Goal: Check status: Check status

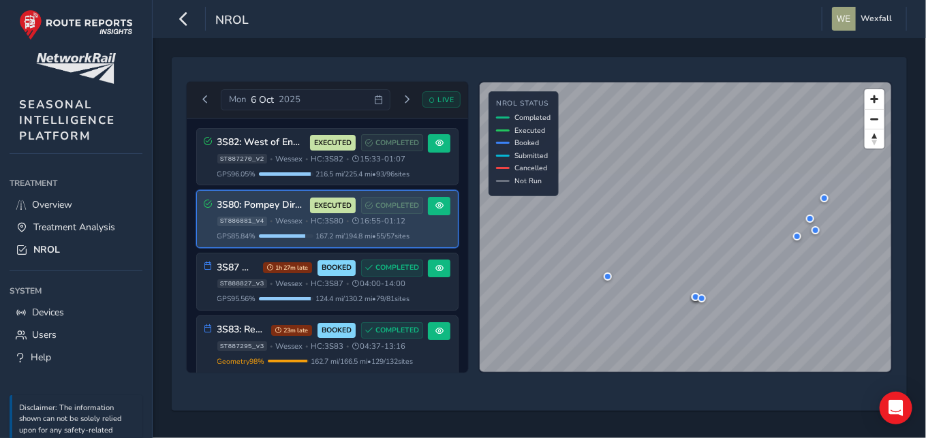
click at [286, 219] on span "Wessex" at bounding box center [288, 221] width 27 height 10
click at [442, 209] on button at bounding box center [439, 206] width 22 height 18
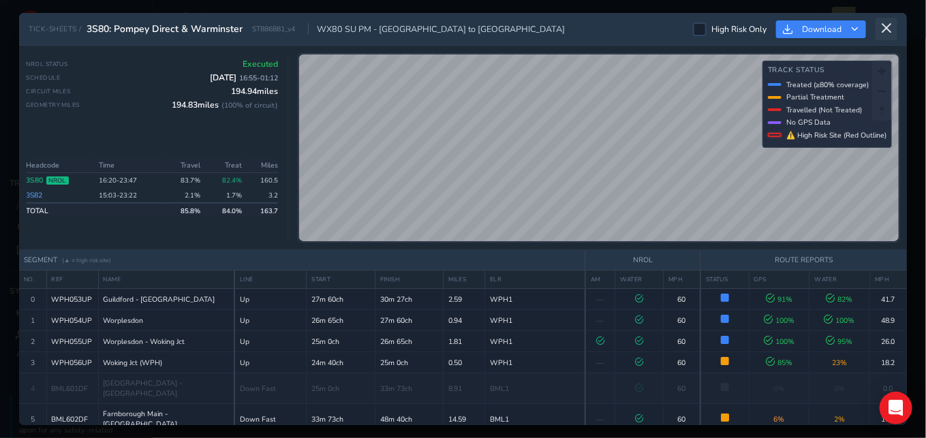
click at [886, 29] on icon at bounding box center [886, 28] width 12 height 12
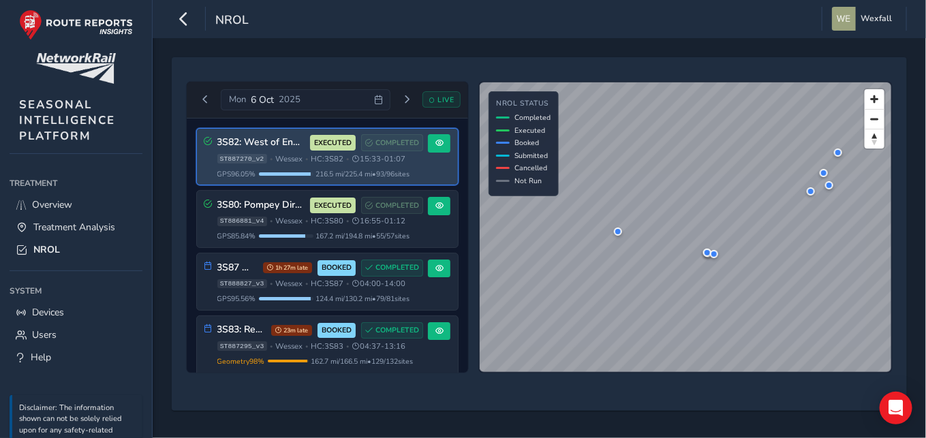
click at [255, 159] on span "ST887270_v2" at bounding box center [242, 159] width 50 height 10
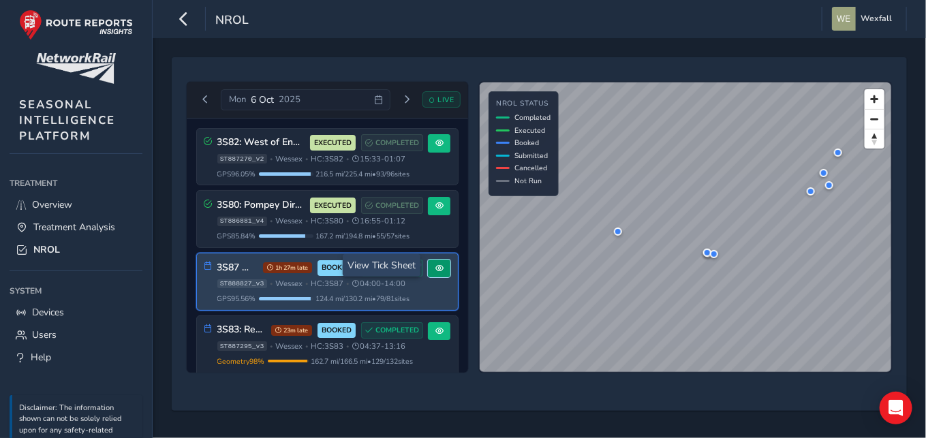
click at [431, 260] on button at bounding box center [439, 269] width 22 height 18
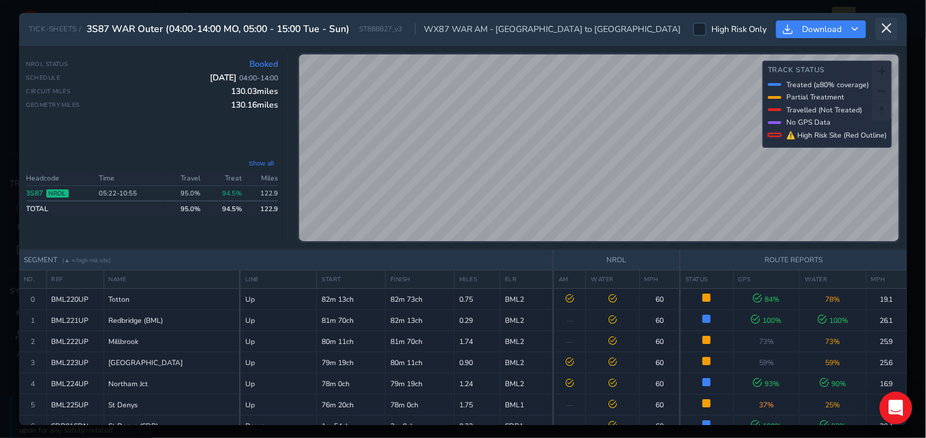
click at [894, 27] on button at bounding box center [887, 29] width 22 height 22
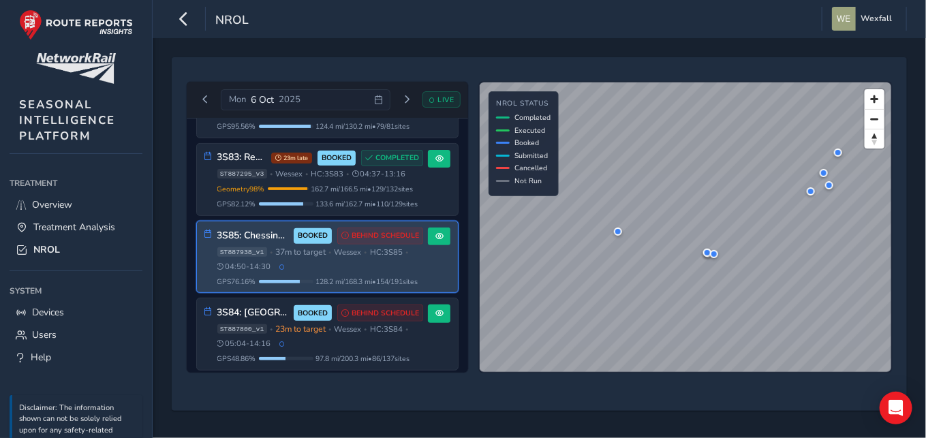
scroll to position [218, 0]
